Goal: Communication & Community: Answer question/provide support

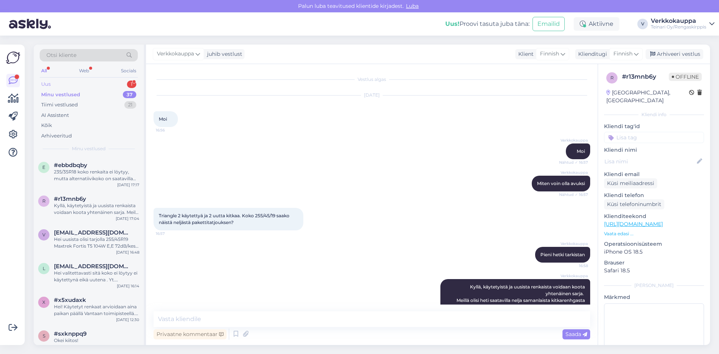
click at [66, 84] on div "Uus 1" at bounding box center [89, 84] width 98 height 10
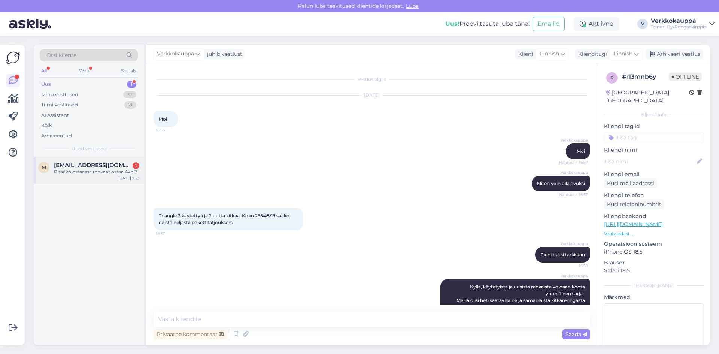
click at [75, 173] on div "Pitääkö ostaessa renkaat ostaa 4kpl?" at bounding box center [96, 171] width 85 height 7
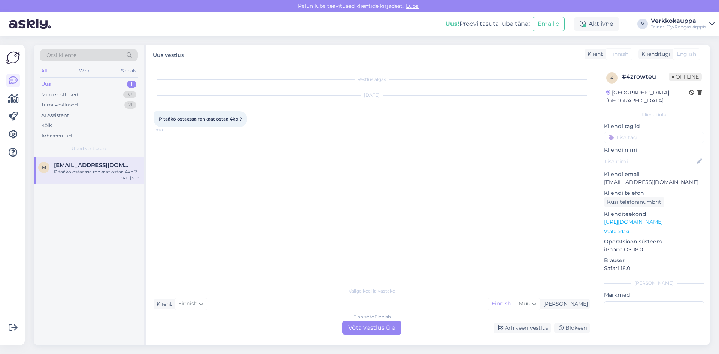
click at [358, 327] on div "Finnish to Finnish Võta vestlus üle" at bounding box center [371, 327] width 59 height 13
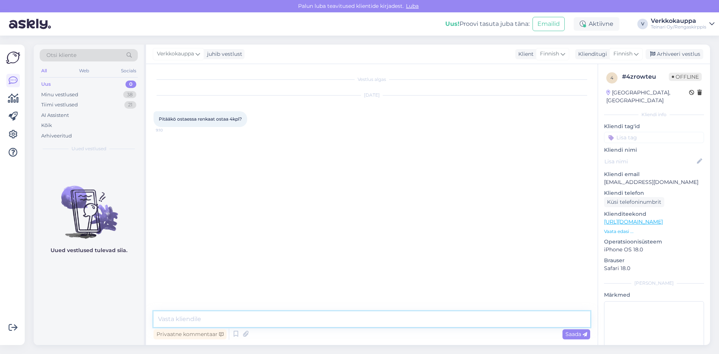
click at [243, 316] on textarea at bounding box center [371, 319] width 437 height 16
type textarea "Hei tarkennatko kysymystä?"
click at [571, 332] on span "Saada" at bounding box center [576, 334] width 22 height 7
click at [75, 92] on div "Minu vestlused" at bounding box center [59, 94] width 37 height 7
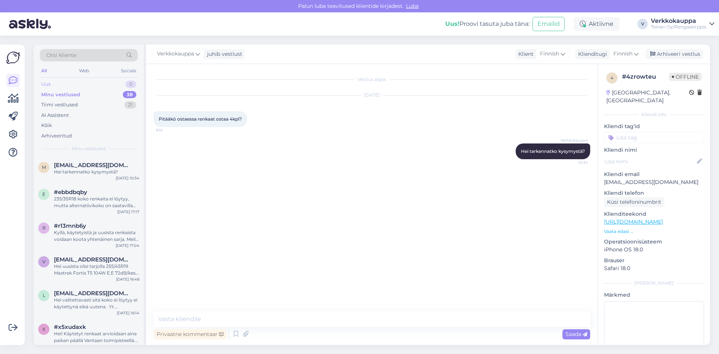
click at [59, 81] on div "Uus 0" at bounding box center [89, 84] width 98 height 10
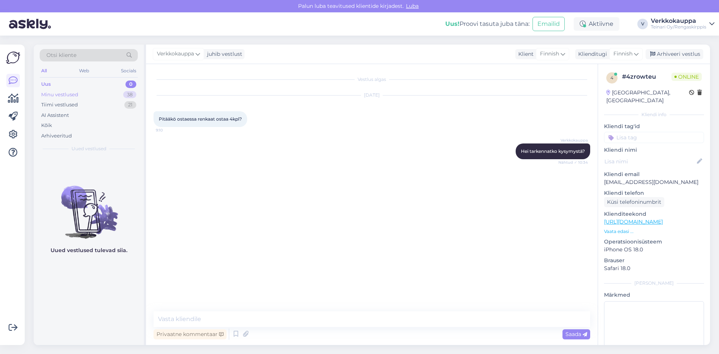
click at [70, 94] on div "Minu vestlused" at bounding box center [59, 94] width 37 height 7
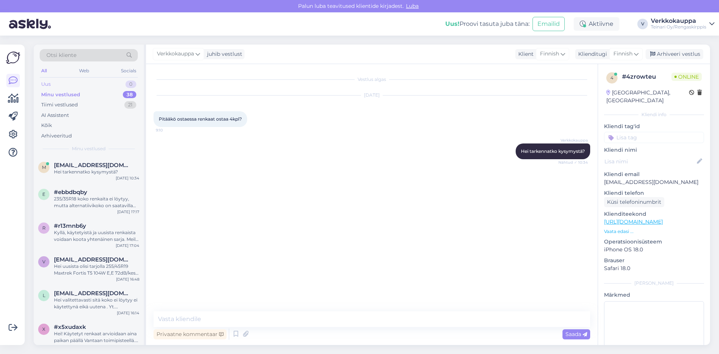
click at [72, 82] on div "Uus 0" at bounding box center [89, 84] width 98 height 10
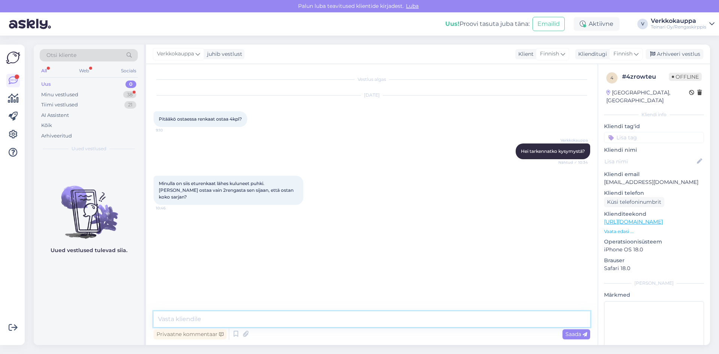
click at [255, 317] on textarea at bounding box center [371, 319] width 437 height 16
click at [206, 318] on textarea "Kyllä" at bounding box center [371, 319] width 437 height 16
type textarea "K"
click at [287, 276] on div "Vestlus algas [DATE] Pitääkö ostaessa renkaat ostaa 4kpl? 9:10 Verkkokauppa Hei…" at bounding box center [374, 188] width 443 height 233
drag, startPoint x: 159, startPoint y: 182, endPoint x: 272, endPoint y: 192, distance: 113.1
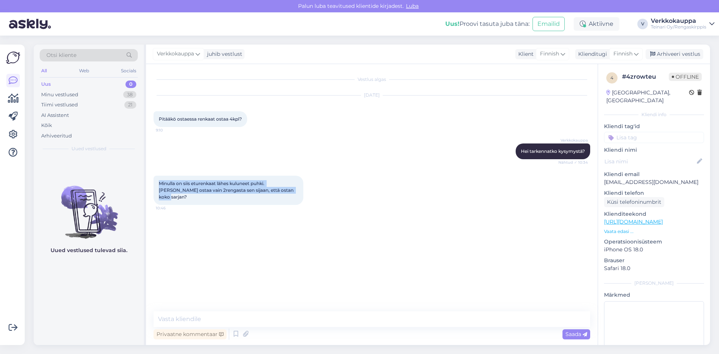
click at [272, 192] on div "Minulla on siis eturenkaat lähes kuluneet puhki. [PERSON_NAME] ostaa vain 2reng…" at bounding box center [228, 190] width 150 height 29
copy span "Minulla on siis eturenkaat lähes kuluneet puhki. [PERSON_NAME] ostaa vain 2reng…"
paste textarea "Kyllä voit vaihtaa vain 2 rengasta"
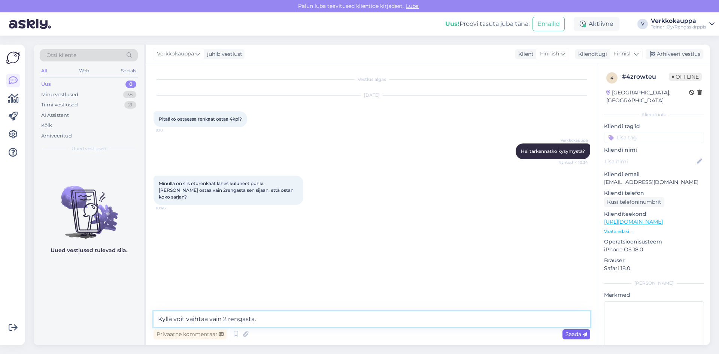
type textarea "Kyllä voit vaihtaa vain 2 rengasta."
click at [577, 331] on span "Saada" at bounding box center [576, 334] width 22 height 7
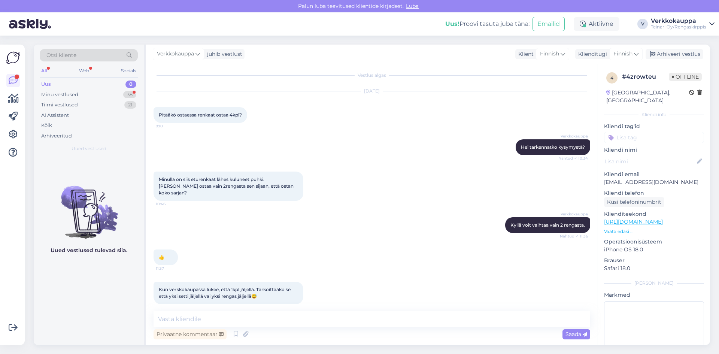
scroll to position [5, 0]
click at [230, 319] on textarea at bounding box center [371, 319] width 437 height 16
type textarea "1 kpl :)"
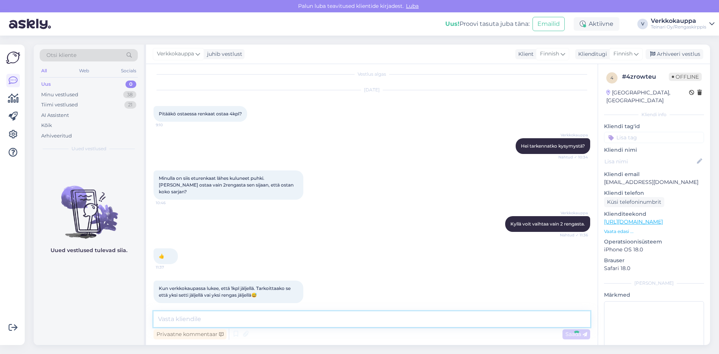
scroll to position [37, 0]
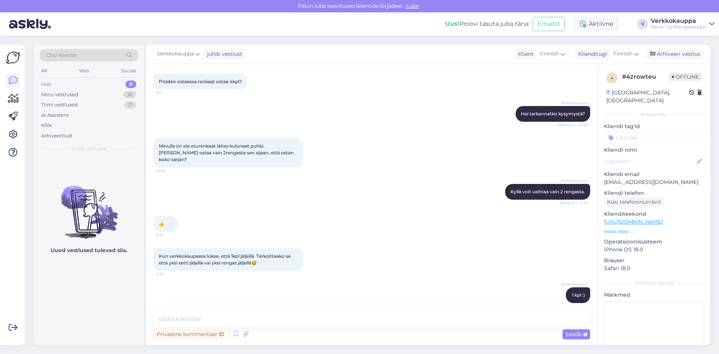
click at [55, 83] on div "Uus 0" at bounding box center [89, 84] width 98 height 10
click at [69, 96] on div "Minu vestlused" at bounding box center [59, 94] width 37 height 7
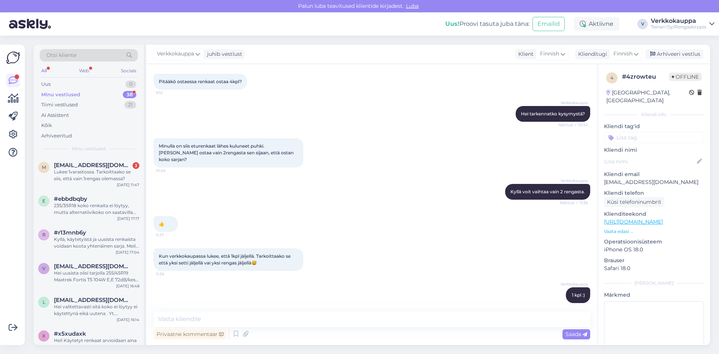
scroll to position [148, 0]
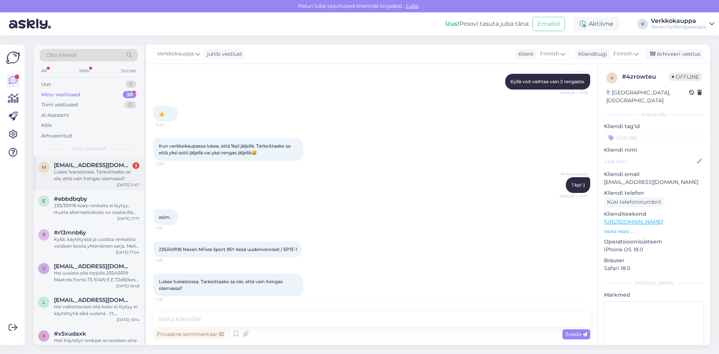
click at [103, 174] on div "Lukee 1varastossa. Tarkoittaako se siis, että vain 1rengas olemassa?" at bounding box center [96, 174] width 85 height 13
click at [231, 319] on textarea at bounding box center [371, 319] width 437 height 16
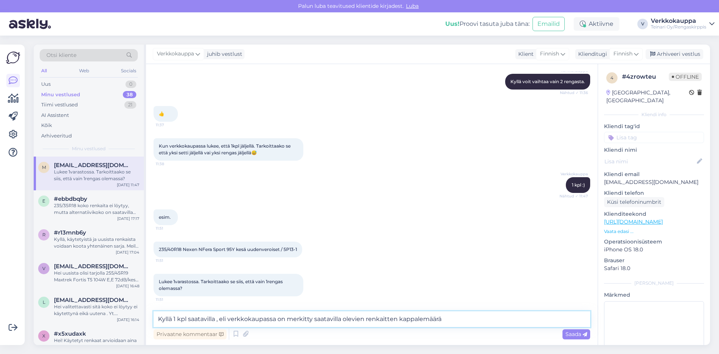
click at [450, 319] on textarea "Kyllä 1 kpl saatavilla , eli verkkokaupassa on merkitty saatavilla olevien renk…" at bounding box center [371, 319] width 437 height 16
type textarea "Kyllä 1 kpl saatavilla , eli verkkokaupassa on merkitty saatavilla olevien renk…"
click at [566, 335] on span "Saada" at bounding box center [576, 334] width 22 height 7
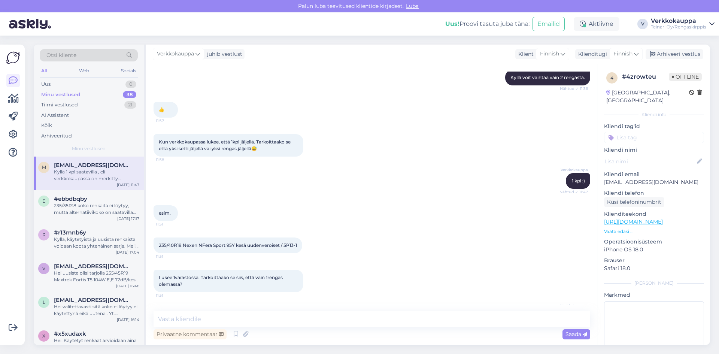
scroll to position [112, 0]
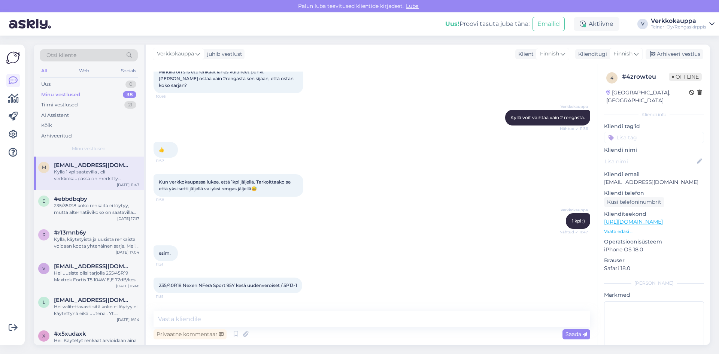
click at [52, 95] on div "Minu vestlused" at bounding box center [60, 94] width 39 height 7
click at [61, 84] on div "Uus 0" at bounding box center [89, 84] width 98 height 10
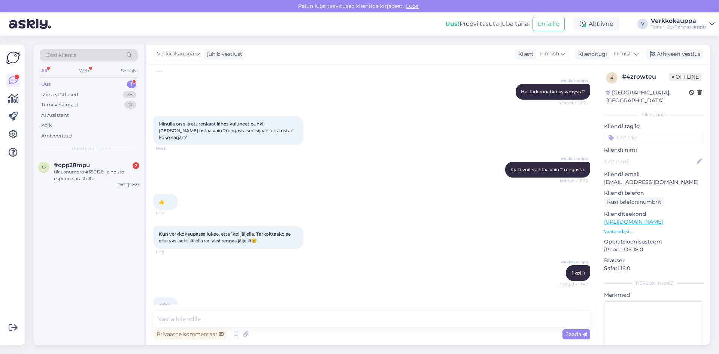
scroll to position [150, 0]
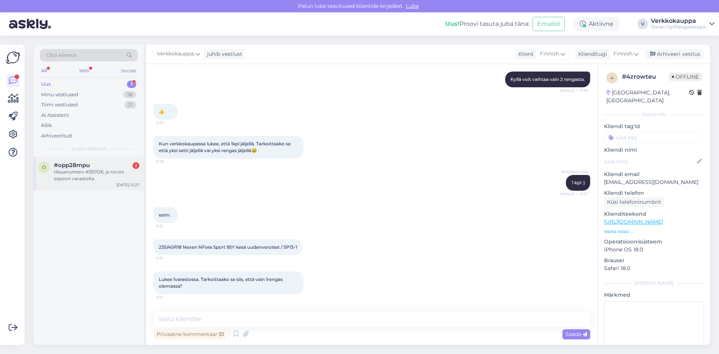
click at [77, 178] on div "tilausnumero #350126, ja nouto espoon varastolta" at bounding box center [96, 174] width 85 height 13
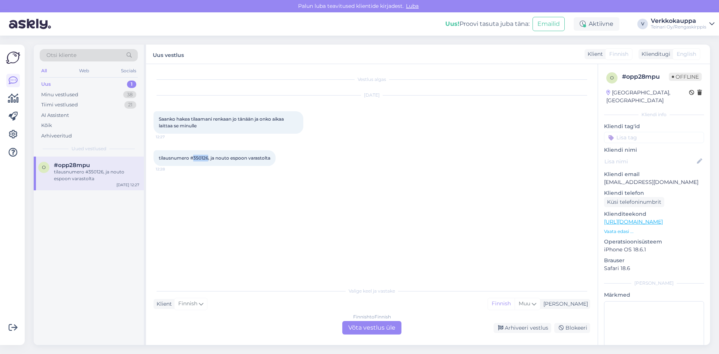
drag, startPoint x: 194, startPoint y: 158, endPoint x: 208, endPoint y: 156, distance: 14.3
click at [208, 156] on span "tilausnumero #350126, ja nouto espoon varastolta" at bounding box center [215, 158] width 112 height 6
copy span "350126"
drag, startPoint x: 293, startPoint y: 262, endPoint x: 295, endPoint y: 272, distance: 10.6
click at [293, 262] on div "Vestlus algas [DATE] Saanko hakea tilaamani renkaan jo tänään ja onko aikaa lai…" at bounding box center [374, 174] width 443 height 205
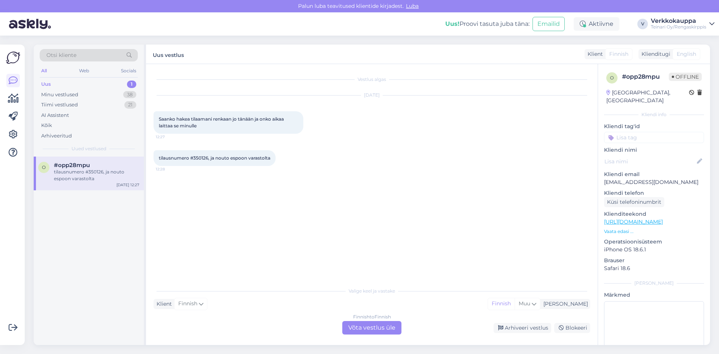
click at [367, 331] on div "Finnish to Finnish Võta vestlus üle" at bounding box center [371, 327] width 59 height 13
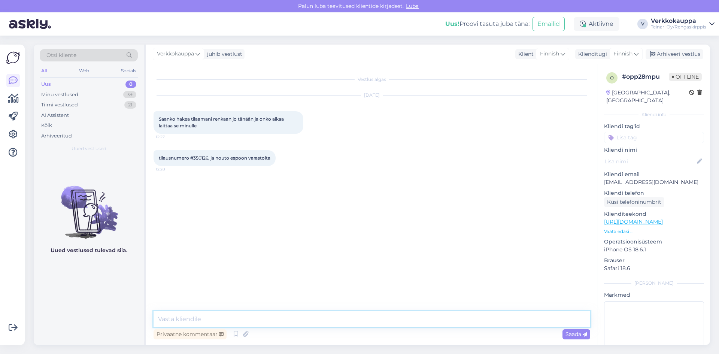
click at [223, 322] on textarea at bounding box center [371, 319] width 437 height 16
type textarea "R"
type textarea "N"
click at [284, 318] on textarea "Hei, nopein vaihtoehtoa on asenataa Petikossa," at bounding box center [371, 319] width 437 height 16
click at [311, 320] on textarea "Hei, nopein vaihtoehtoa on asenataa Petikkossa," at bounding box center [371, 319] width 437 height 16
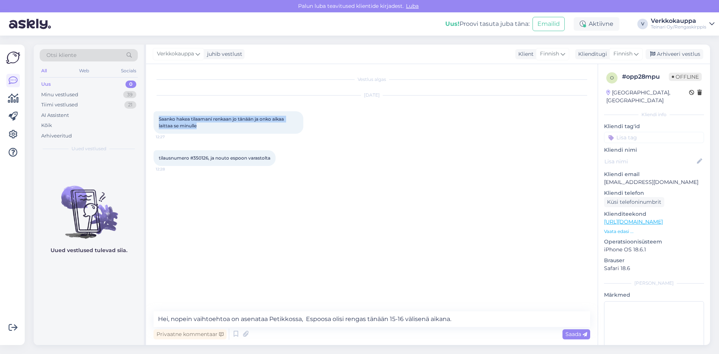
drag, startPoint x: 158, startPoint y: 118, endPoint x: 197, endPoint y: 125, distance: 40.1
click at [197, 125] on div "Saanko hakea tilaamani renkaan jo tänään ja onko aikaa laittaa se minulle 12:27" at bounding box center [228, 122] width 150 height 22
copy span "Saanko hakea tilaamani renkaan jo tänään ja onko aikaa laittaa se minulle"
click at [237, 224] on div "Vestlus algas [DATE] Saanko hakea tilaamani renkaan jo tänään ja onko aikaa lai…" at bounding box center [374, 188] width 443 height 233
click at [481, 321] on textarea "Hei, nopein vaihtoehtoa on asenataa Petikkossa, Espoosa olisi rengas tänään 15-…" at bounding box center [371, 319] width 437 height 16
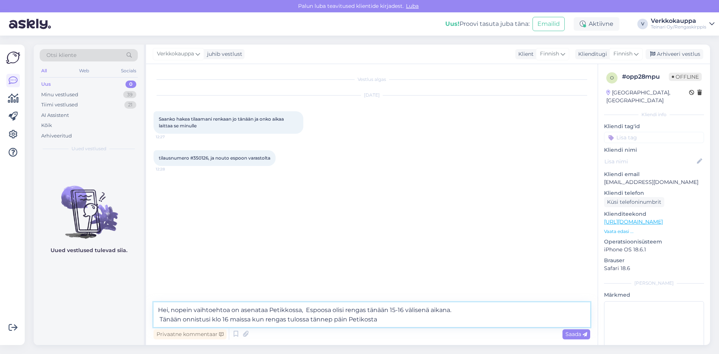
type textarea "Hei, nopein vaihtoehtoa on asenataa Petikkossa, Espoosa olisi rengas tänään 15-…"
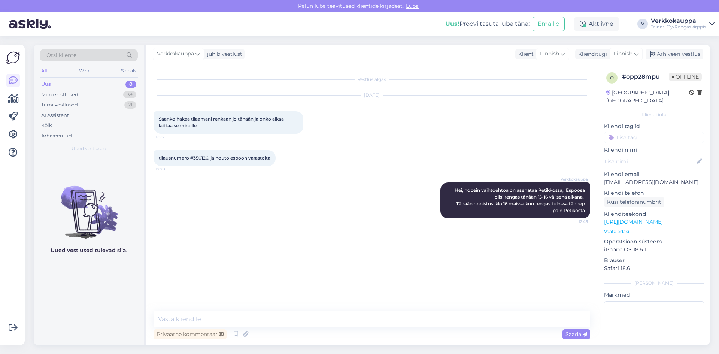
click at [355, 242] on div "Vestlus algas [DATE] Saanko hakea tilaamani renkaan jo tänään ja onko aikaa lai…" at bounding box center [374, 188] width 443 height 233
